Goal: Find specific page/section: Find specific page/section

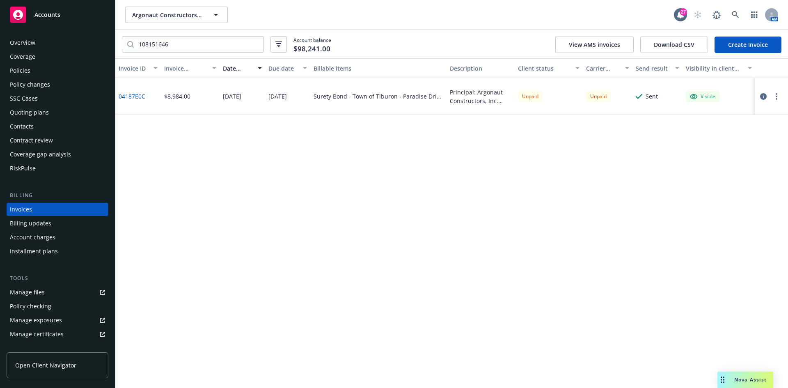
click at [174, 51] on input "108151646" at bounding box center [199, 45] width 130 height 16
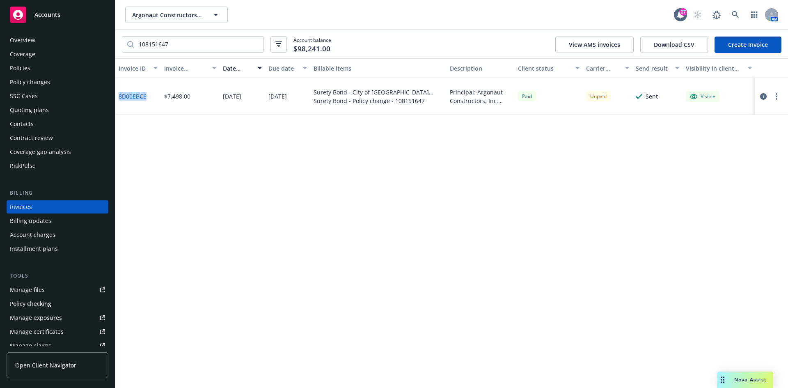
drag, startPoint x: 148, startPoint y: 98, endPoint x: 120, endPoint y: 100, distance: 28.0
click at [120, 100] on div "8D00EBC6" at bounding box center [138, 96] width 46 height 37
copy link "8D00EBC6"
click at [204, 47] on input "108151647" at bounding box center [199, 45] width 130 height 16
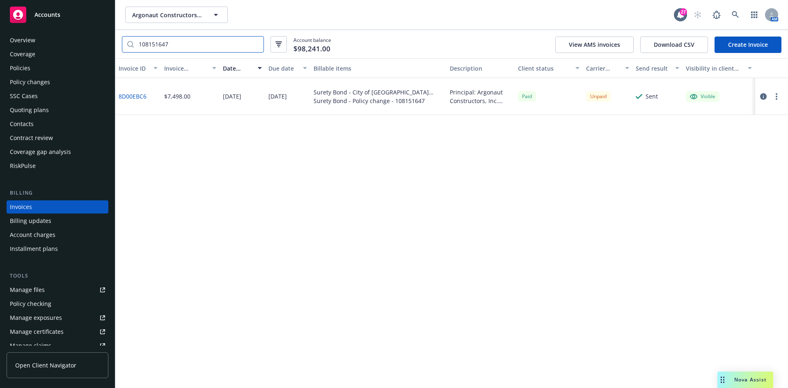
paste input "9"
drag, startPoint x: 151, startPoint y: 97, endPoint x: 116, endPoint y: 100, distance: 35.4
click at [116, 100] on div "0FAED52A" at bounding box center [138, 96] width 46 height 37
copy link "0FAED52A"
click at [165, 44] on input "108151649" at bounding box center [199, 45] width 130 height 16
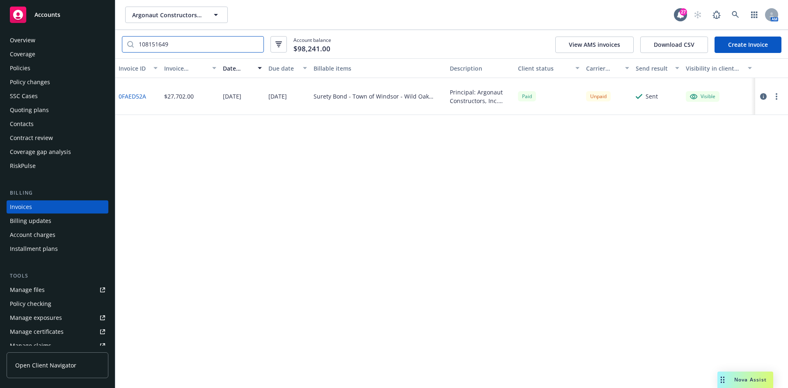
click at [165, 44] on input "108151649" at bounding box center [199, 45] width 130 height 16
paste input "50"
click at [183, 46] on input "108151650" at bounding box center [199, 45] width 130 height 16
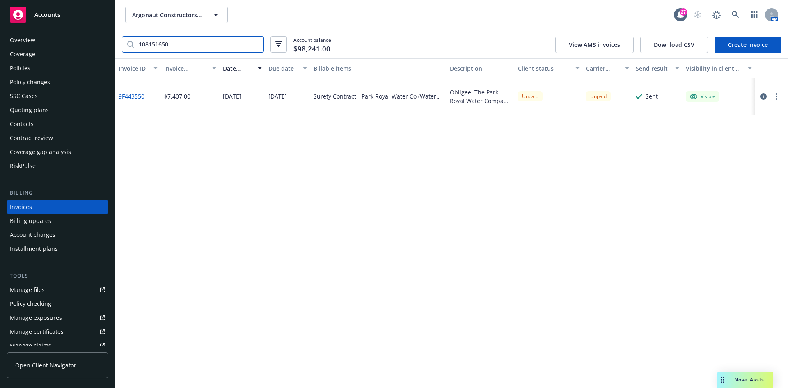
paste input "285505"
type input "108285505"
